Goal: Find specific fact

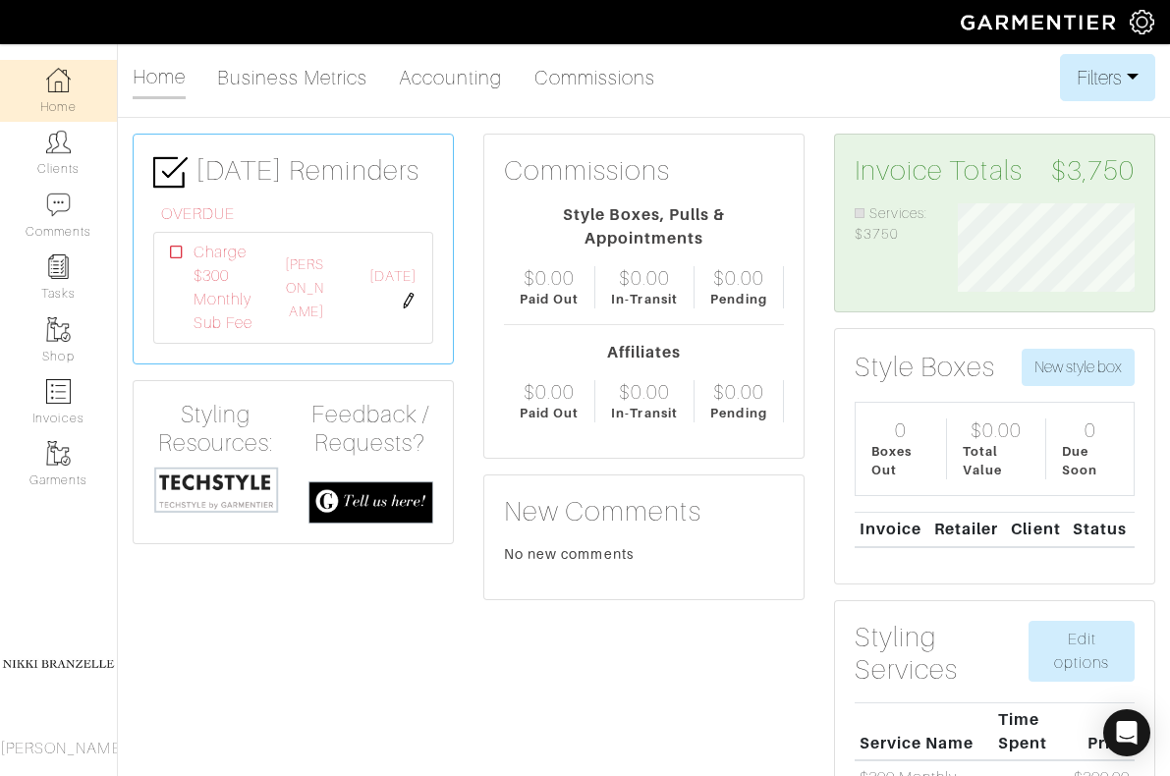
scroll to position [88, 206]
click at [93, 155] on link "Clients" at bounding box center [58, 153] width 117 height 62
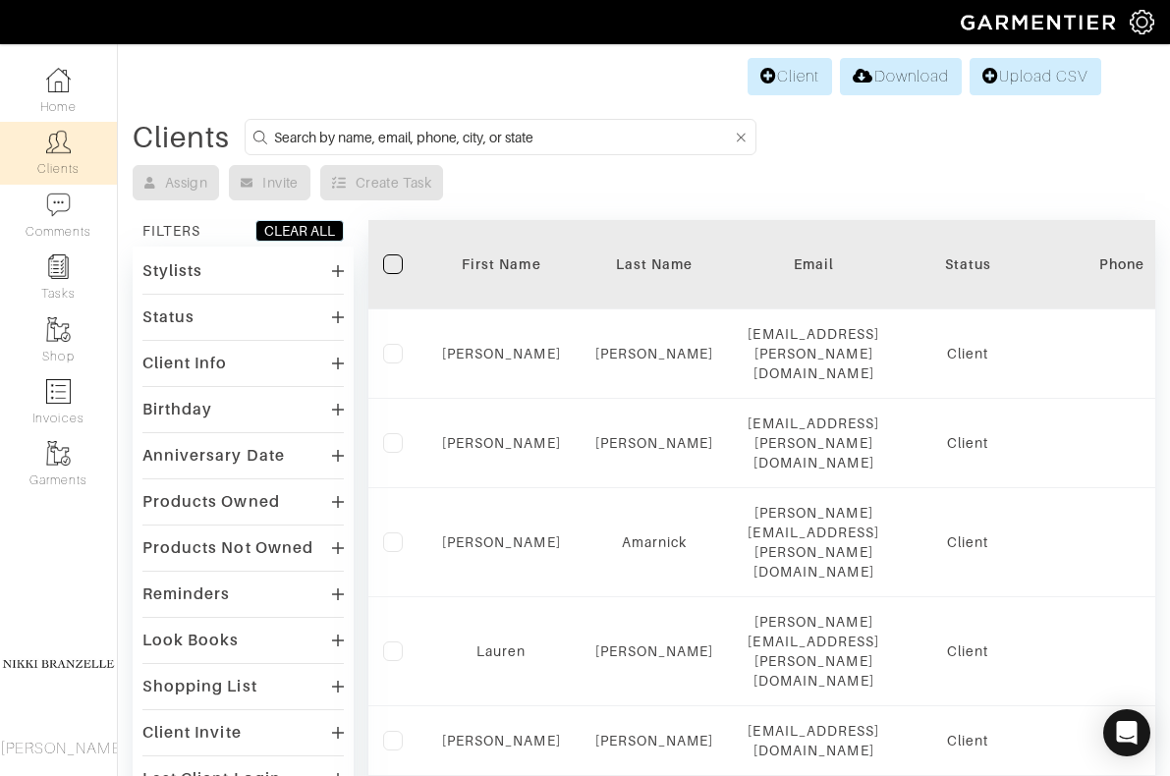
click at [368, 140] on input at bounding box center [503, 137] width 459 height 25
type input "oby"
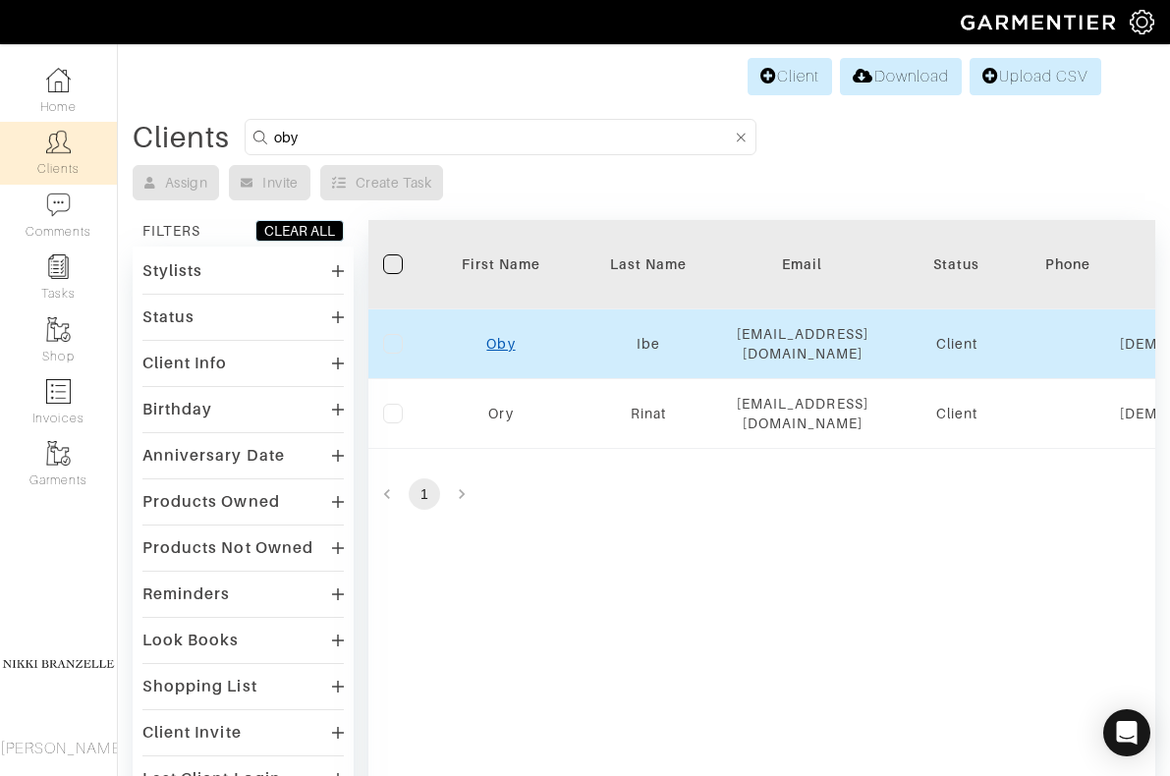
click at [505, 336] on link "Oby" at bounding box center [500, 344] width 28 height 16
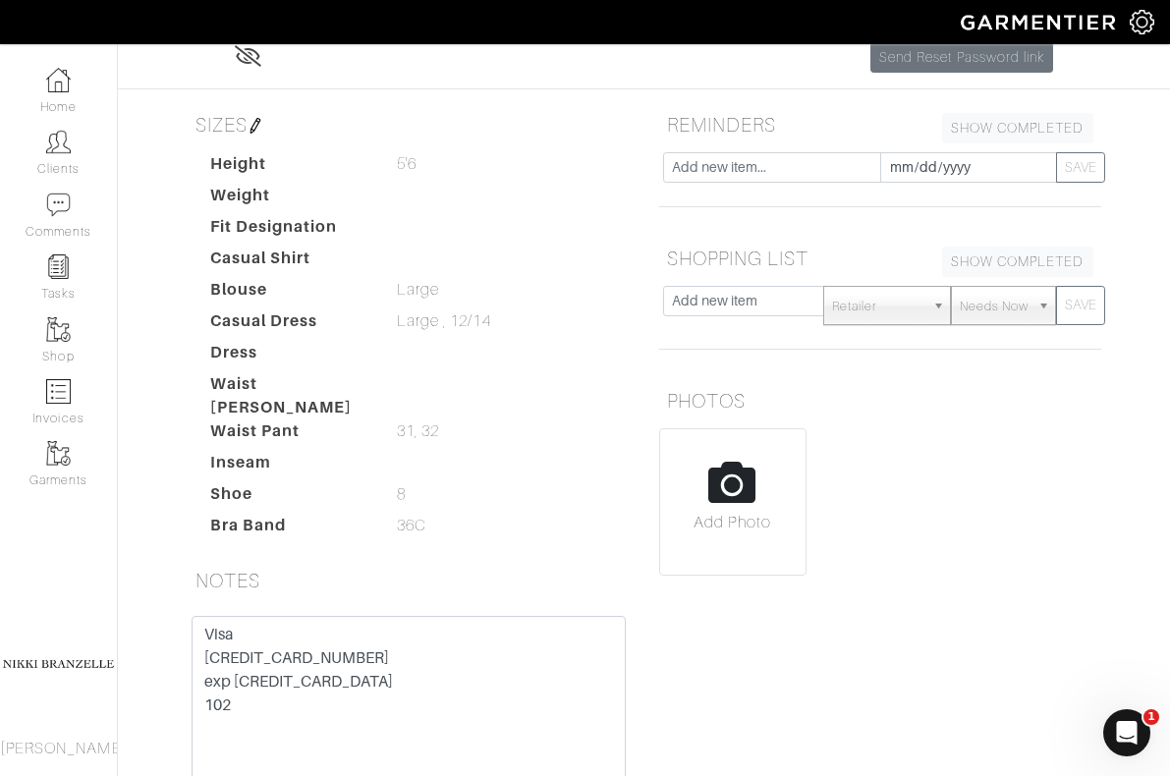
scroll to position [398, 0]
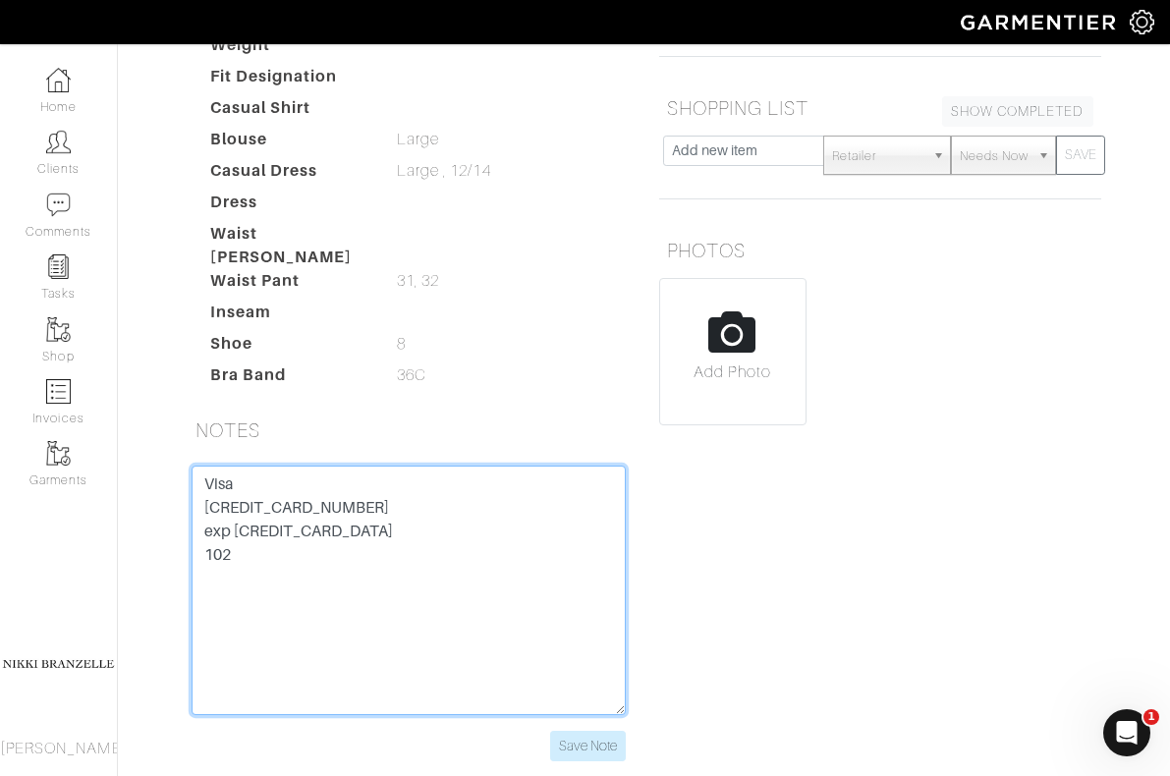
click at [278, 466] on textarea "Visa 4147 2026 6239 7817 exp 02/29 102" at bounding box center [409, 591] width 434 height 250
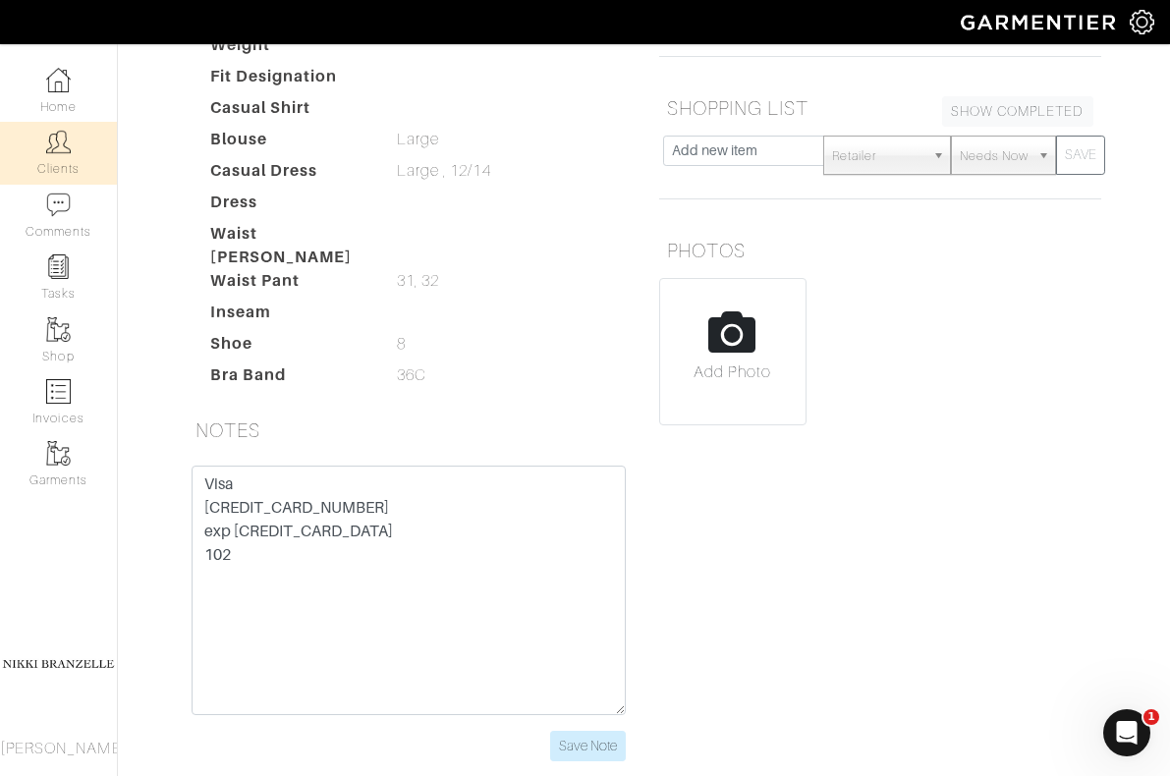
click at [56, 157] on link "Clients" at bounding box center [58, 153] width 117 height 62
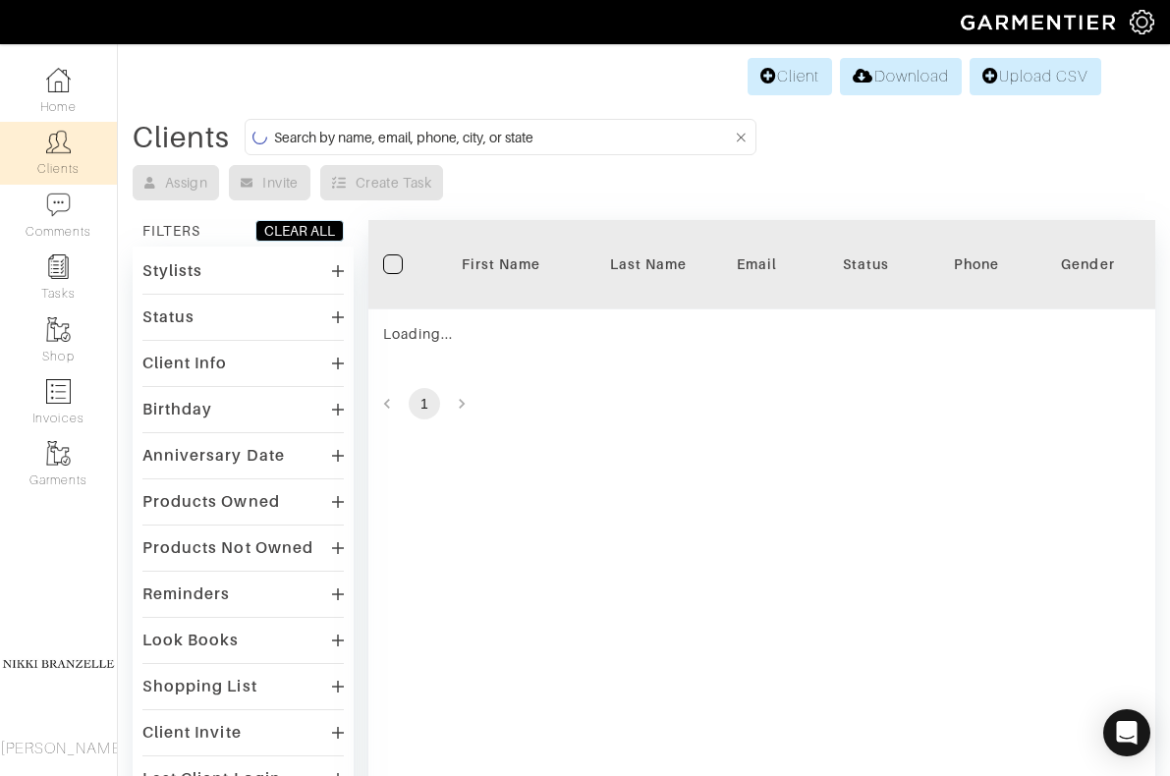
click at [492, 140] on input at bounding box center [503, 137] width 459 height 25
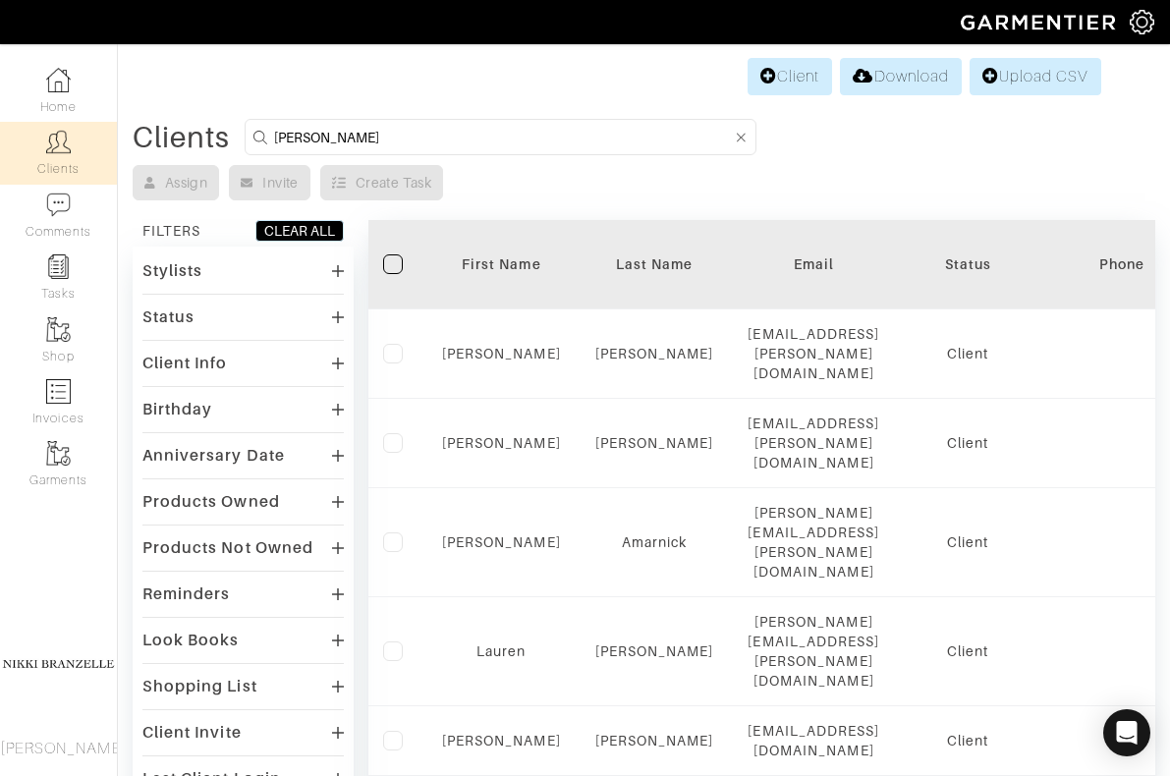
type input "hayes"
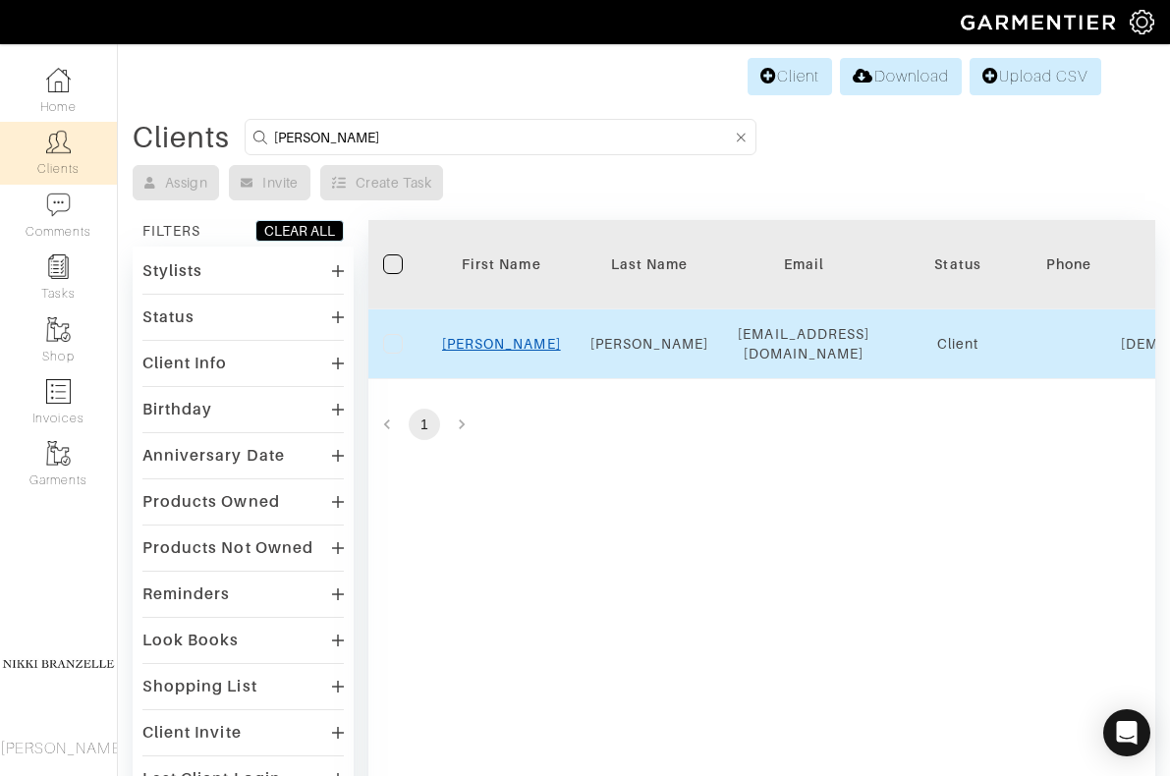
click at [509, 352] on link "Lindsay" at bounding box center [501, 344] width 119 height 16
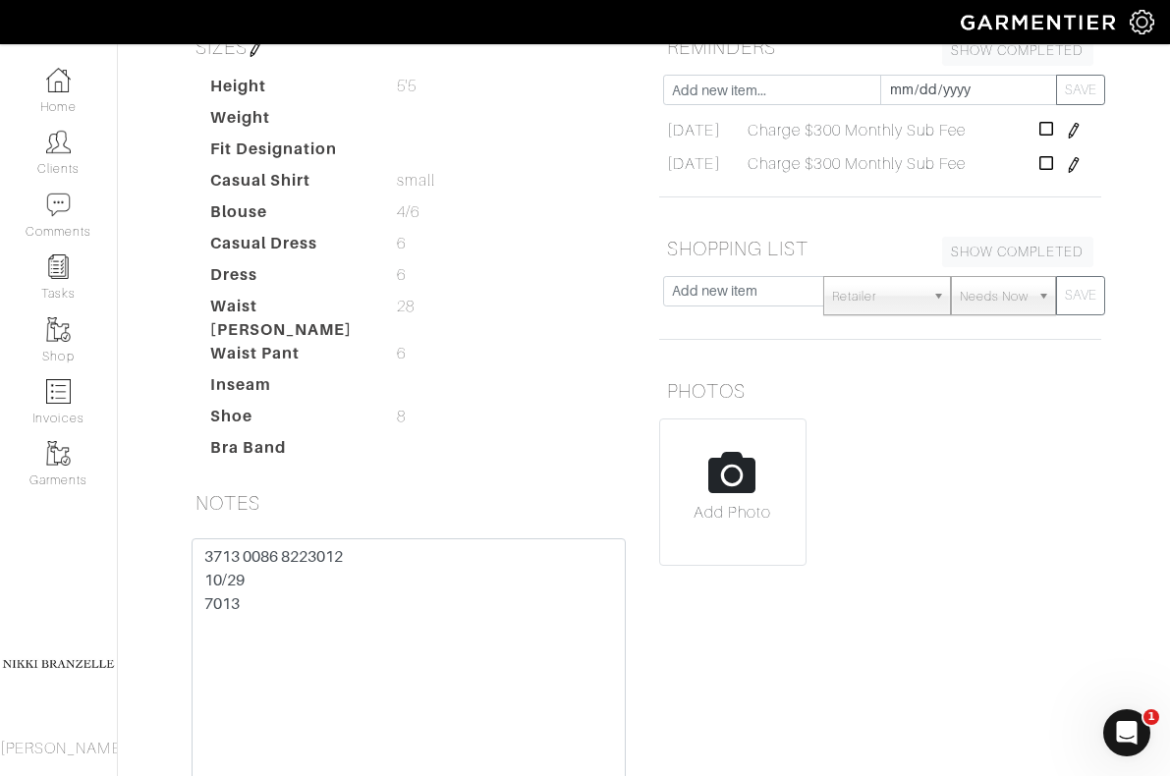
scroll to position [501, 0]
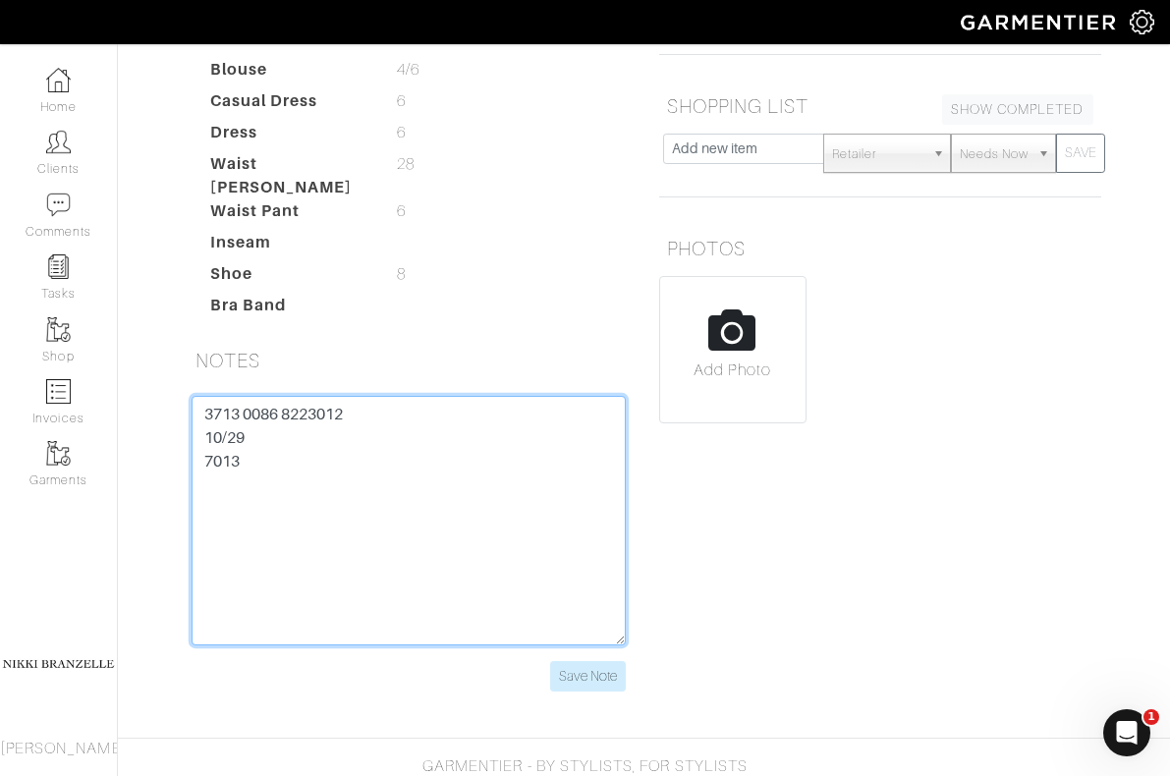
click at [255, 396] on textarea "3713 0086 8223012 10/29 7013" at bounding box center [409, 521] width 434 height 250
